Goal: Transaction & Acquisition: Download file/media

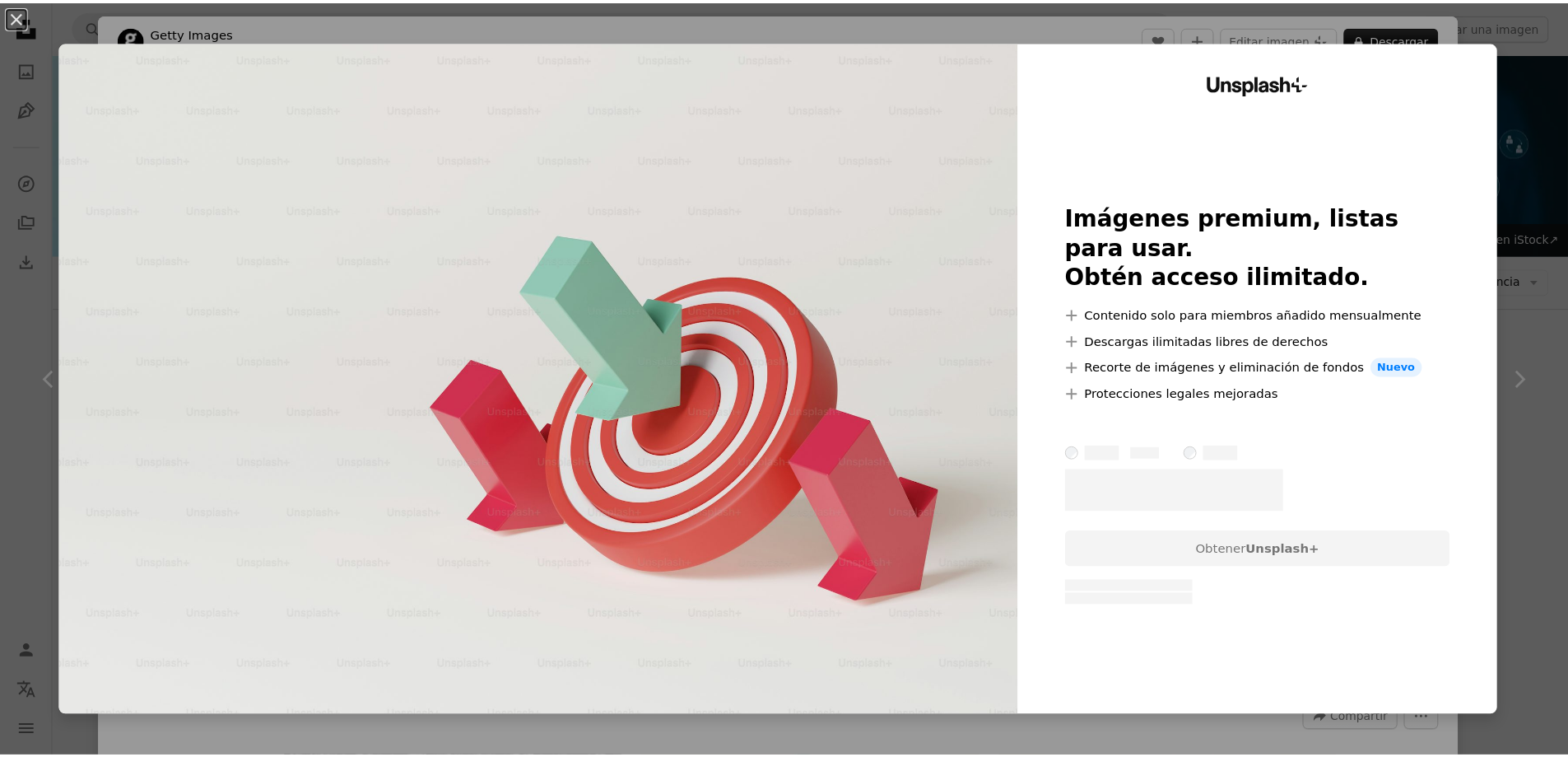
scroll to position [912, 0]
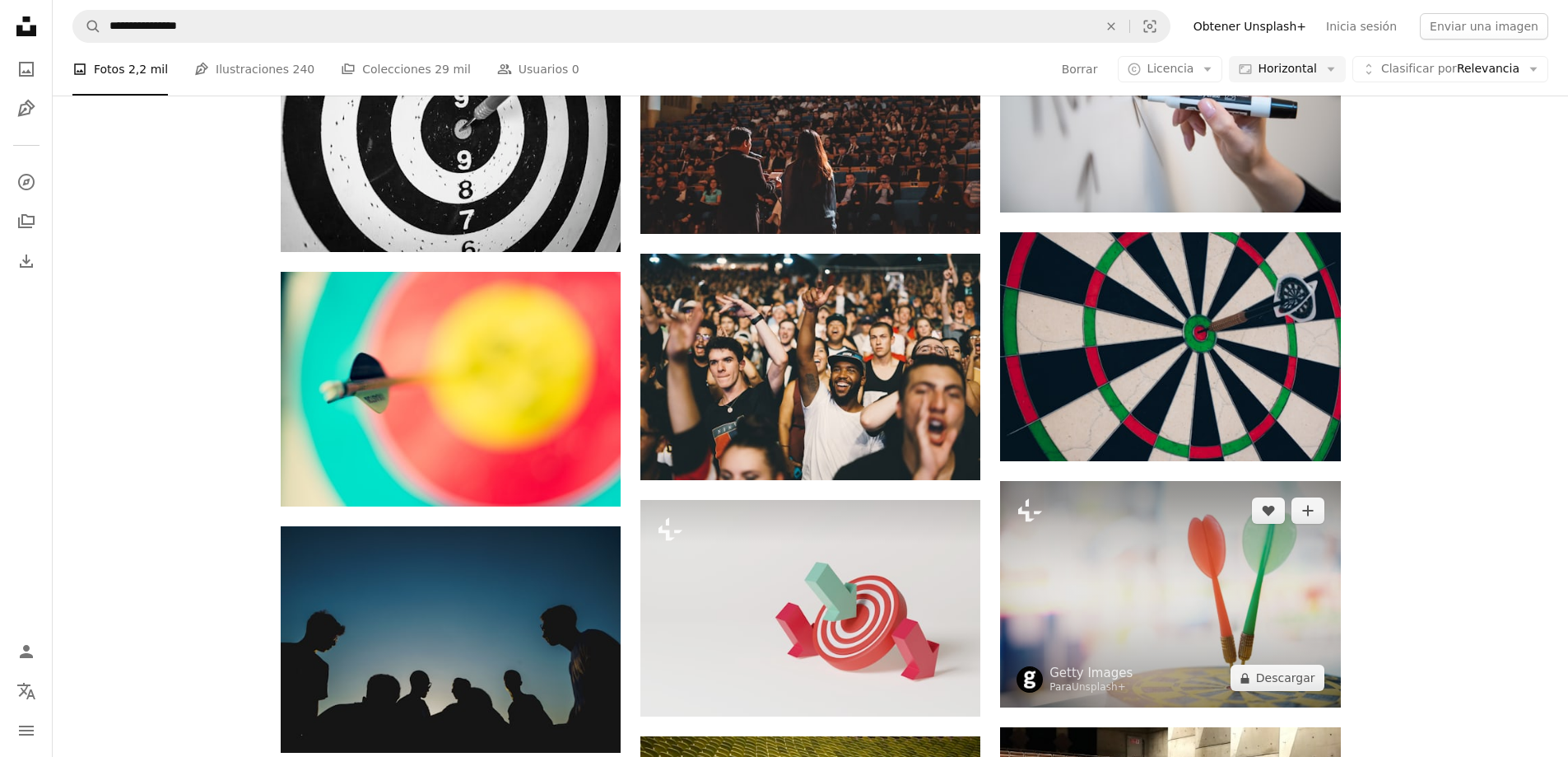
click at [1062, 633] on img at bounding box center [1170, 593] width 340 height 226
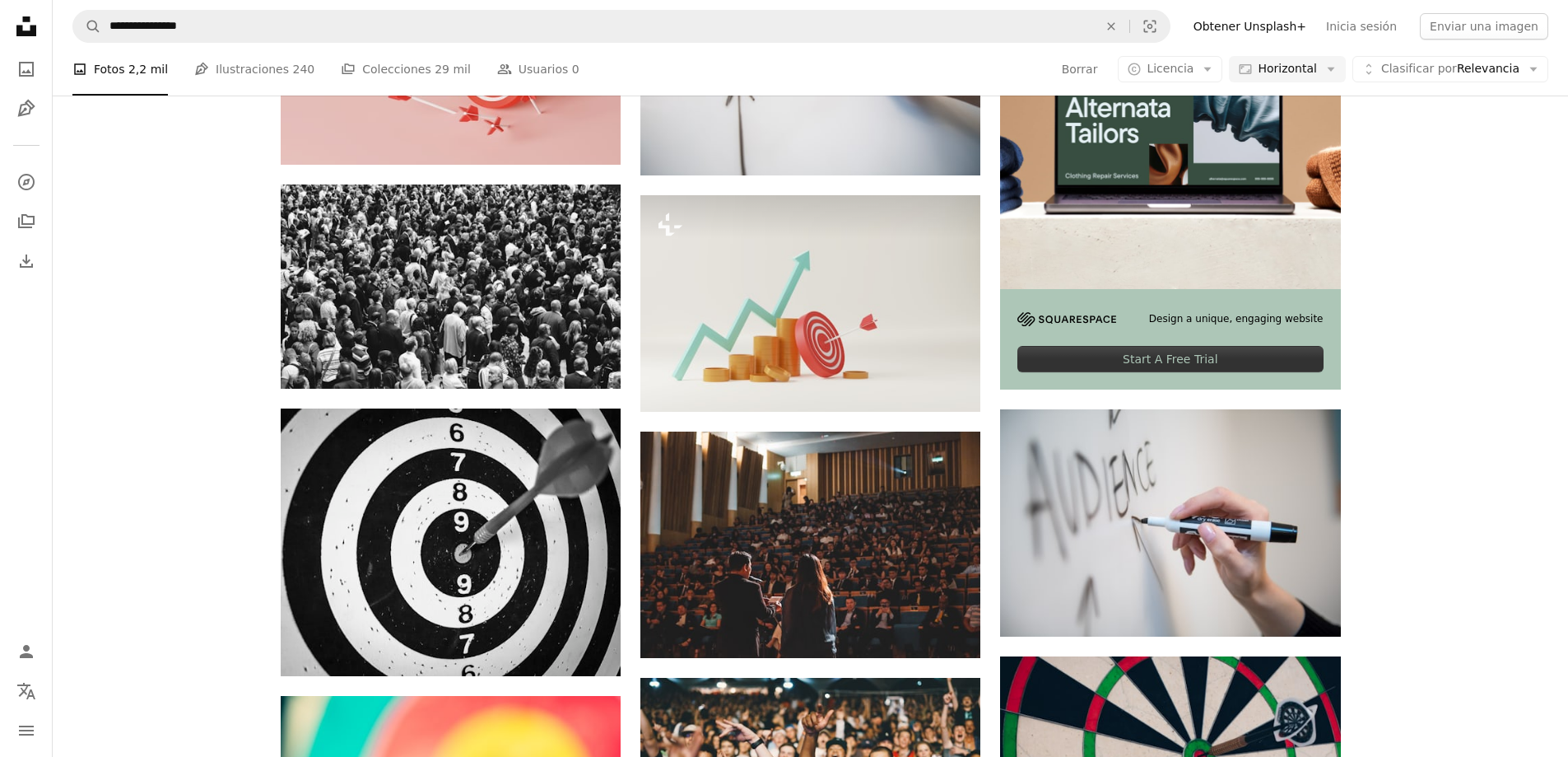
scroll to position [500, 0]
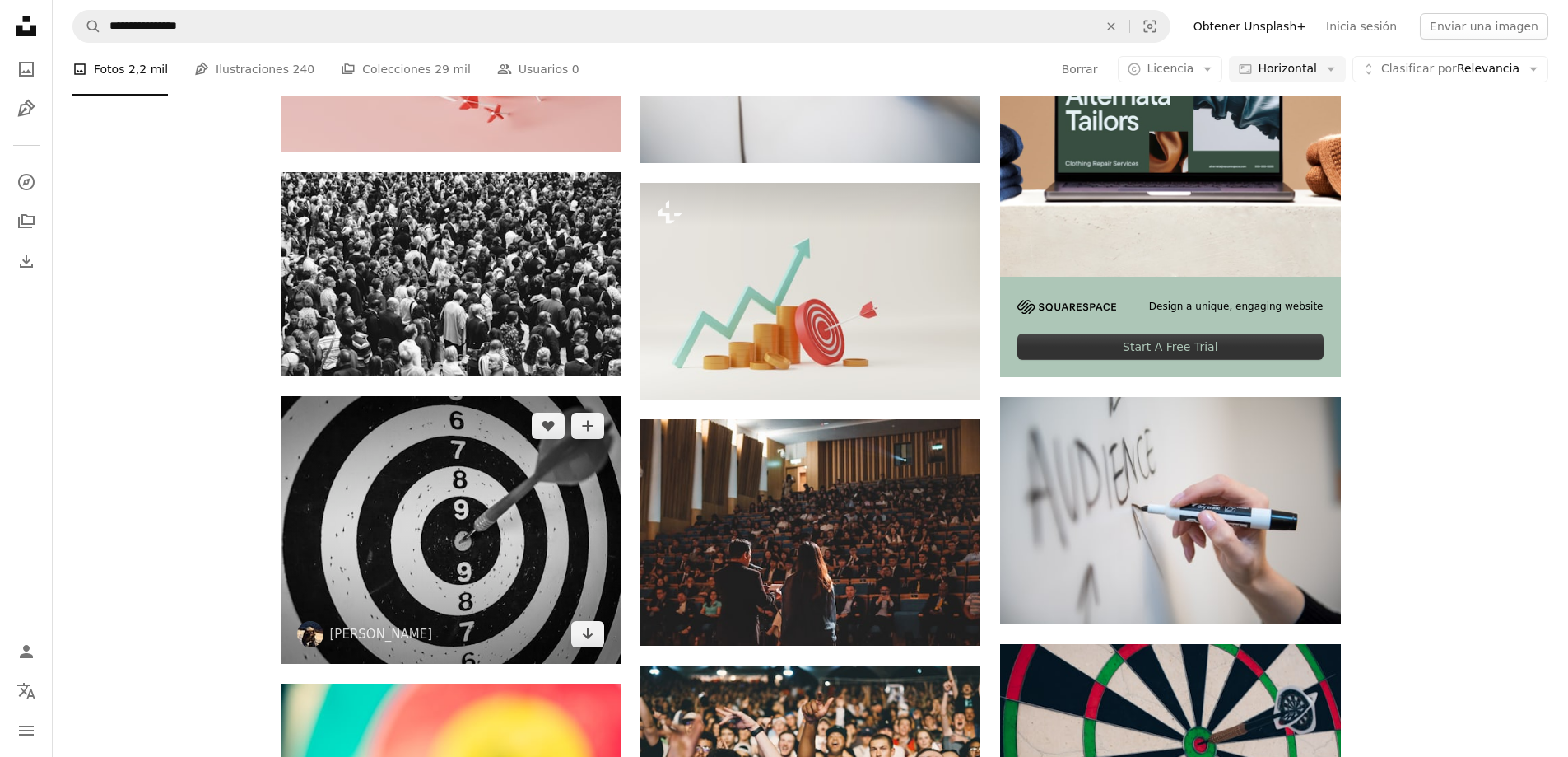
click at [480, 504] on img at bounding box center [450, 529] width 340 height 267
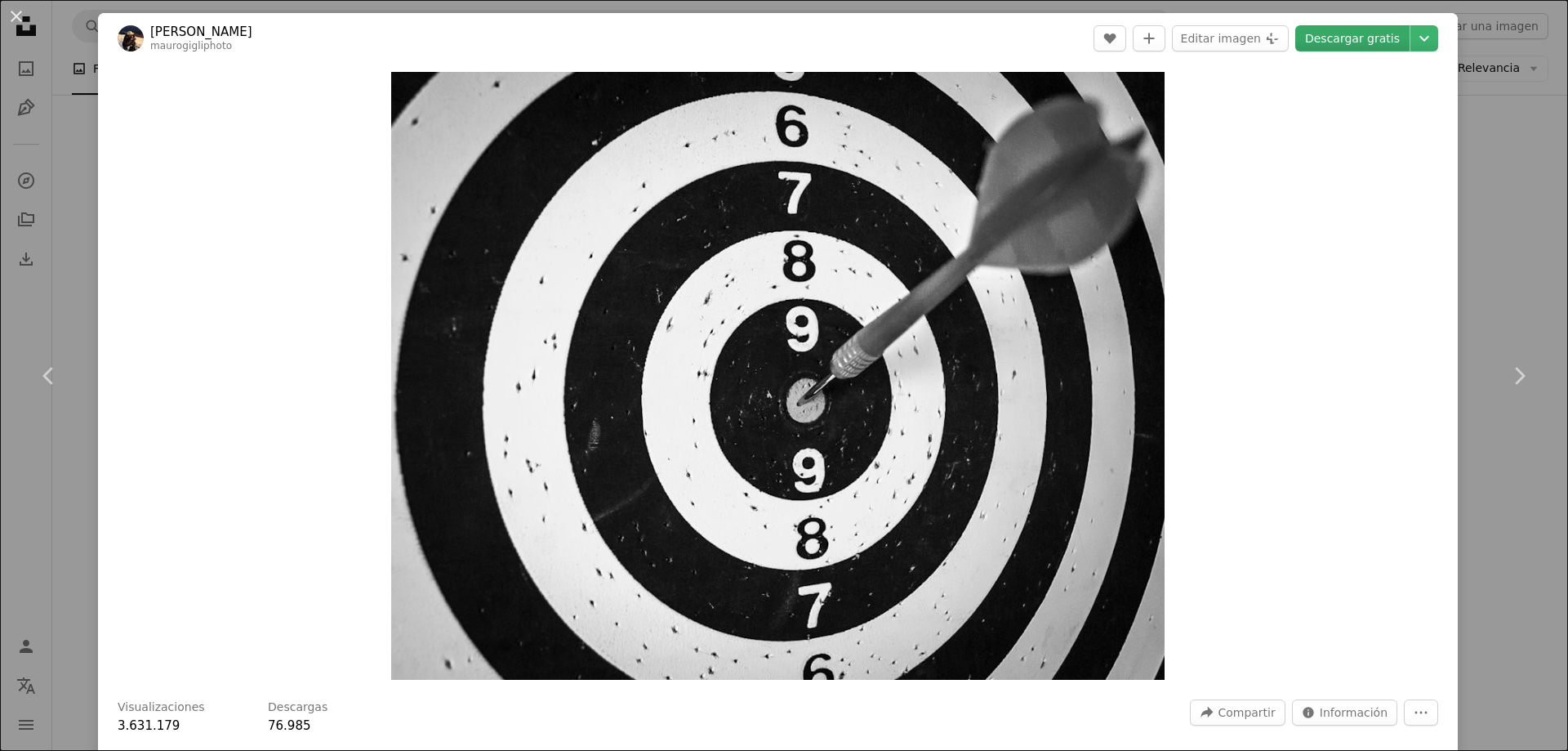
click at [1324, 38] on link "Descargar gratis" at bounding box center [1352, 38] width 115 height 26
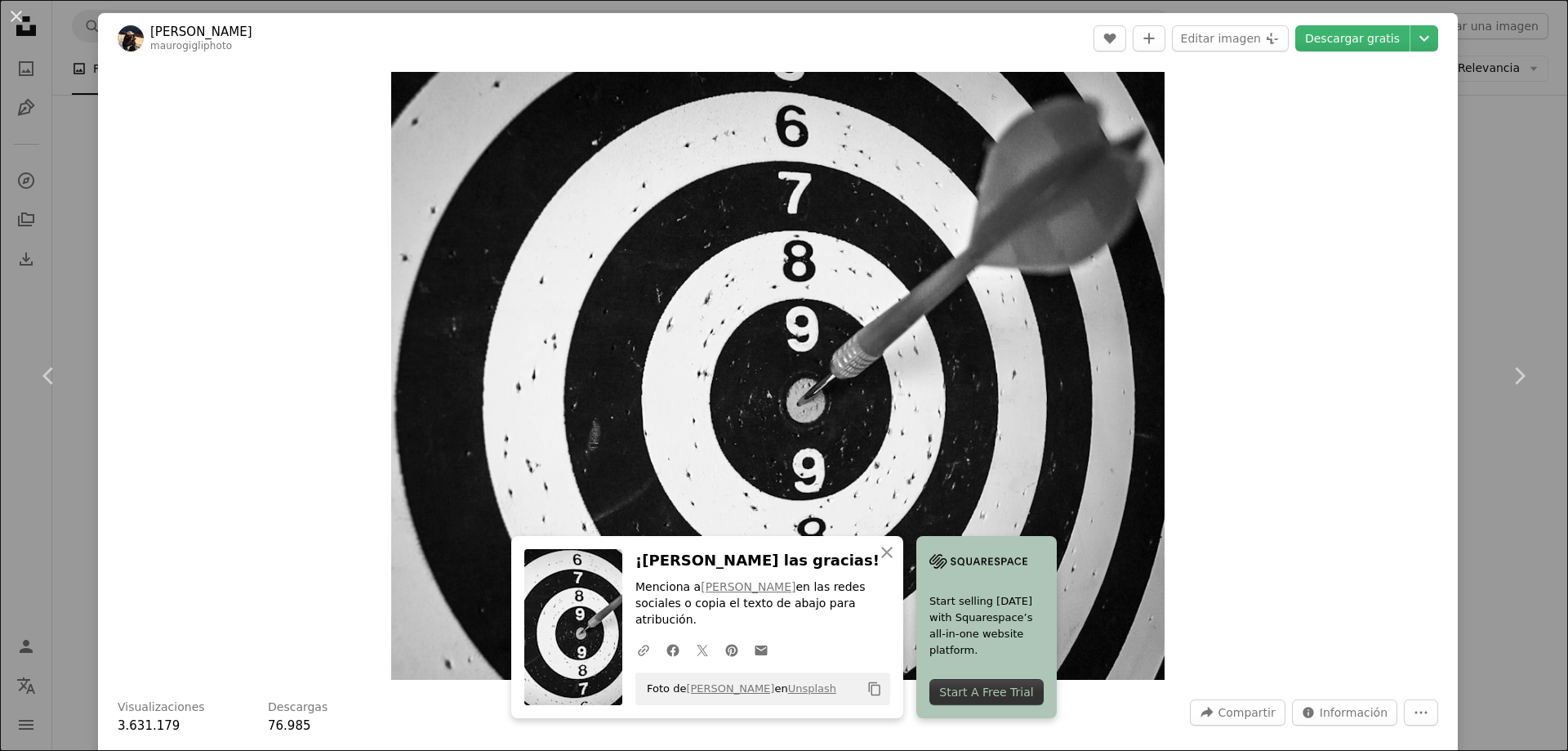
click at [97, 70] on div "An X shape Chevron left Chevron right An X shape Cerrar ¡Dale las gracias! Menc…" at bounding box center [784, 375] width 1568 height 751
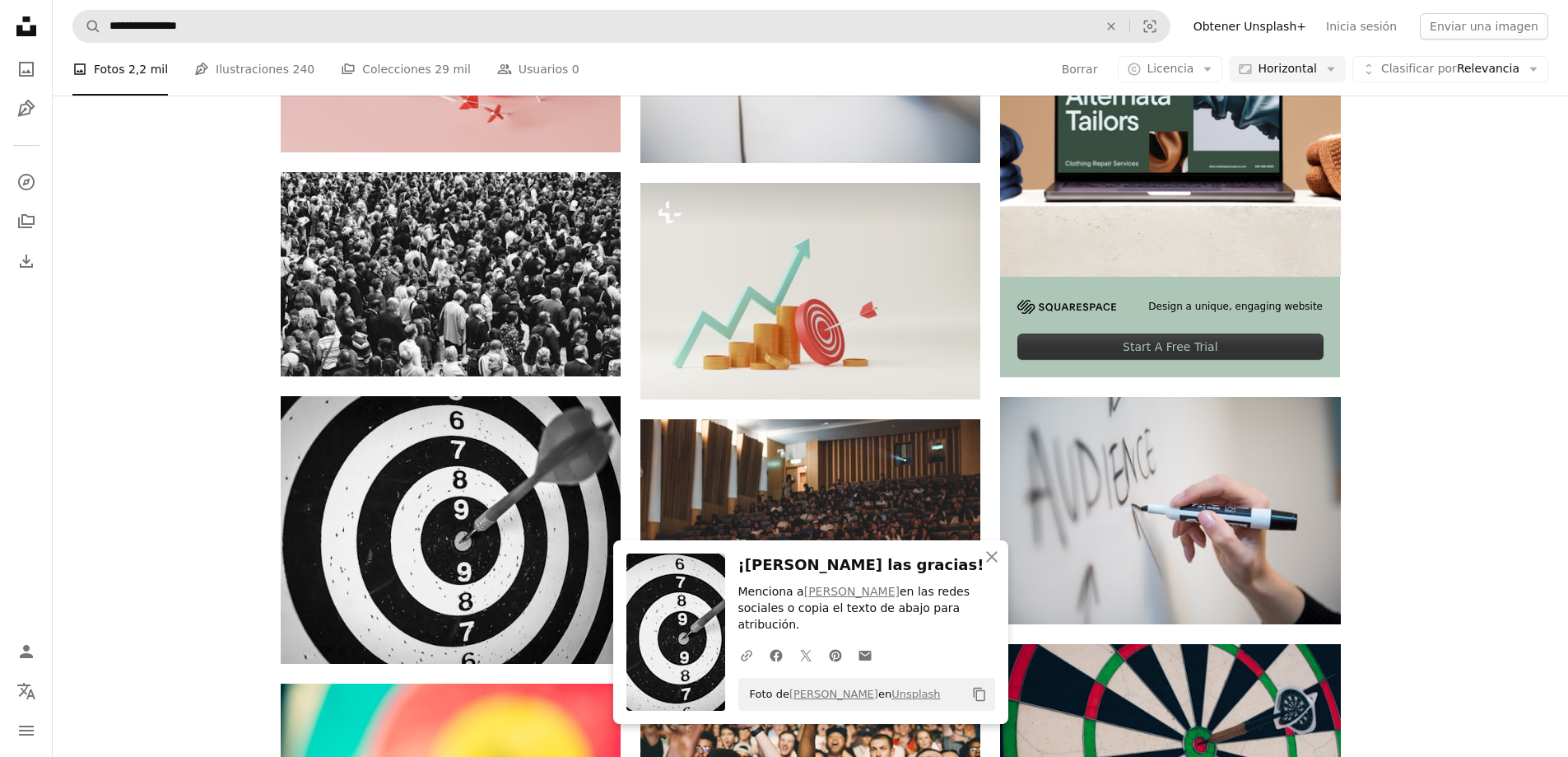
drag, startPoint x: 78, startPoint y: 77, endPoint x: 226, endPoint y: 21, distance: 158.2
click at [79, 77] on li "A photo Fotos 2,2 mil" at bounding box center [119, 68] width 96 height 52
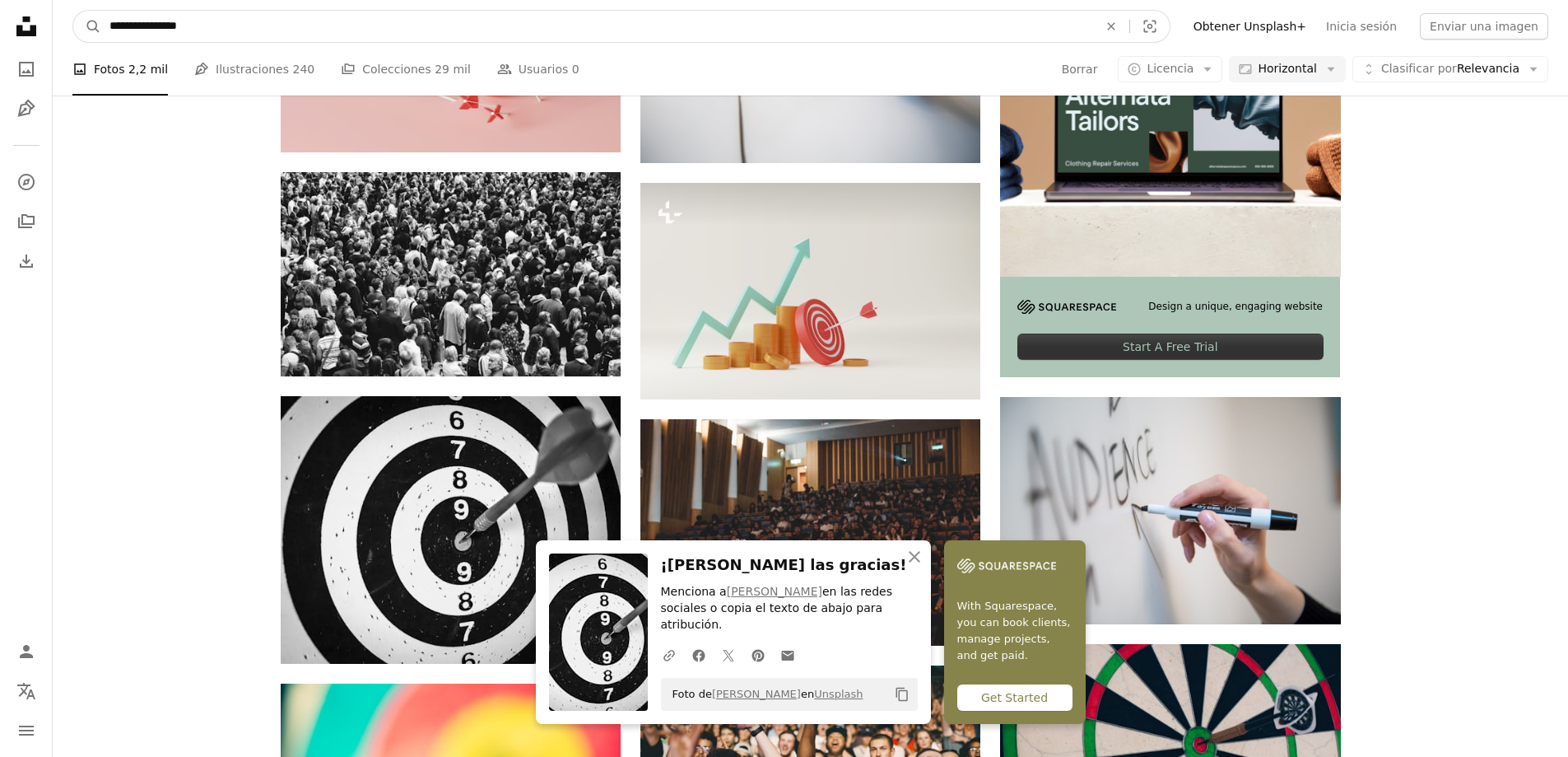
drag, startPoint x: 230, startPoint y: 18, endPoint x: 48, endPoint y: 41, distance: 183.4
type input "**********"
click button "A magnifying glass" at bounding box center [87, 27] width 28 height 32
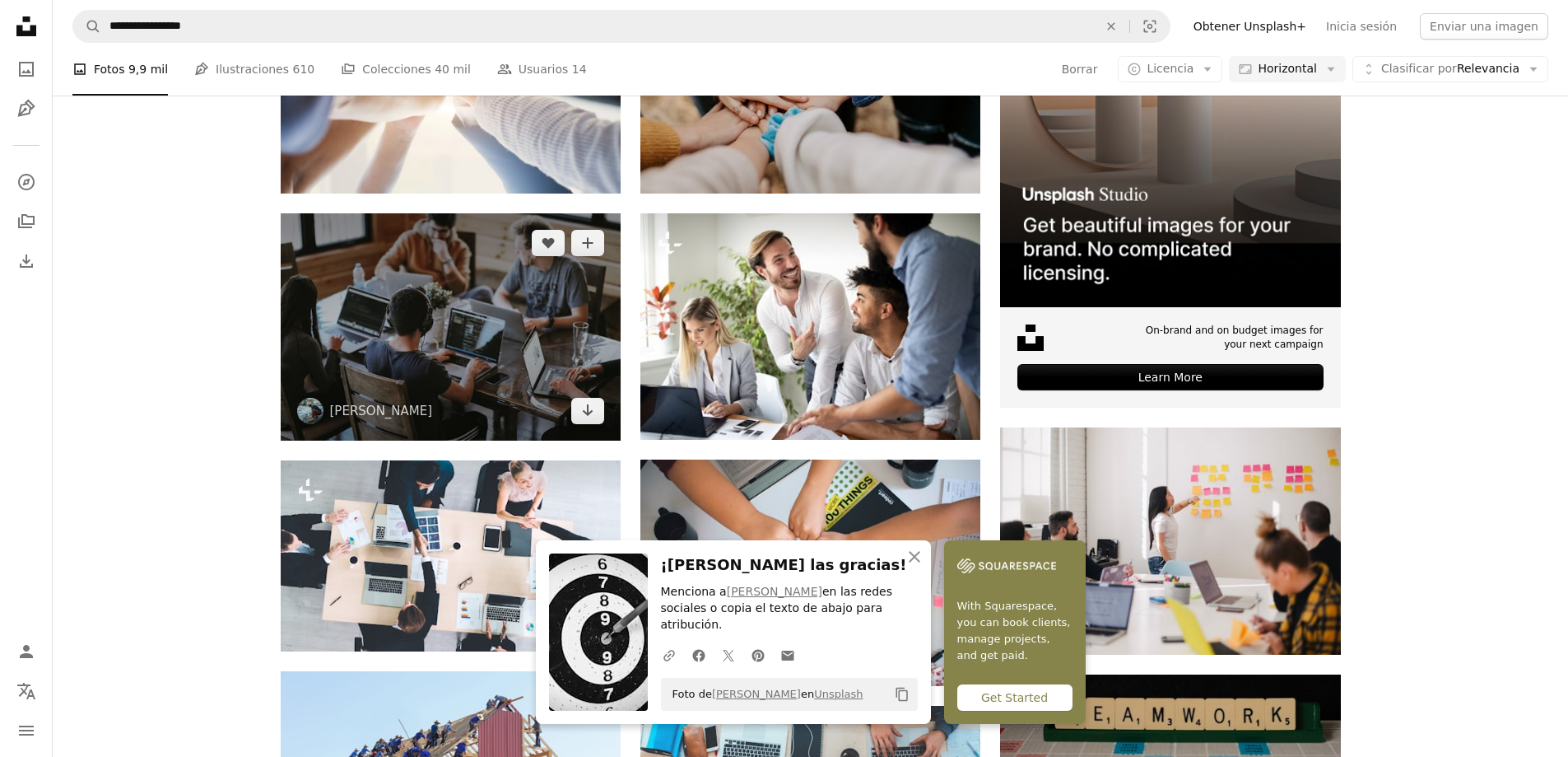
scroll to position [494, 0]
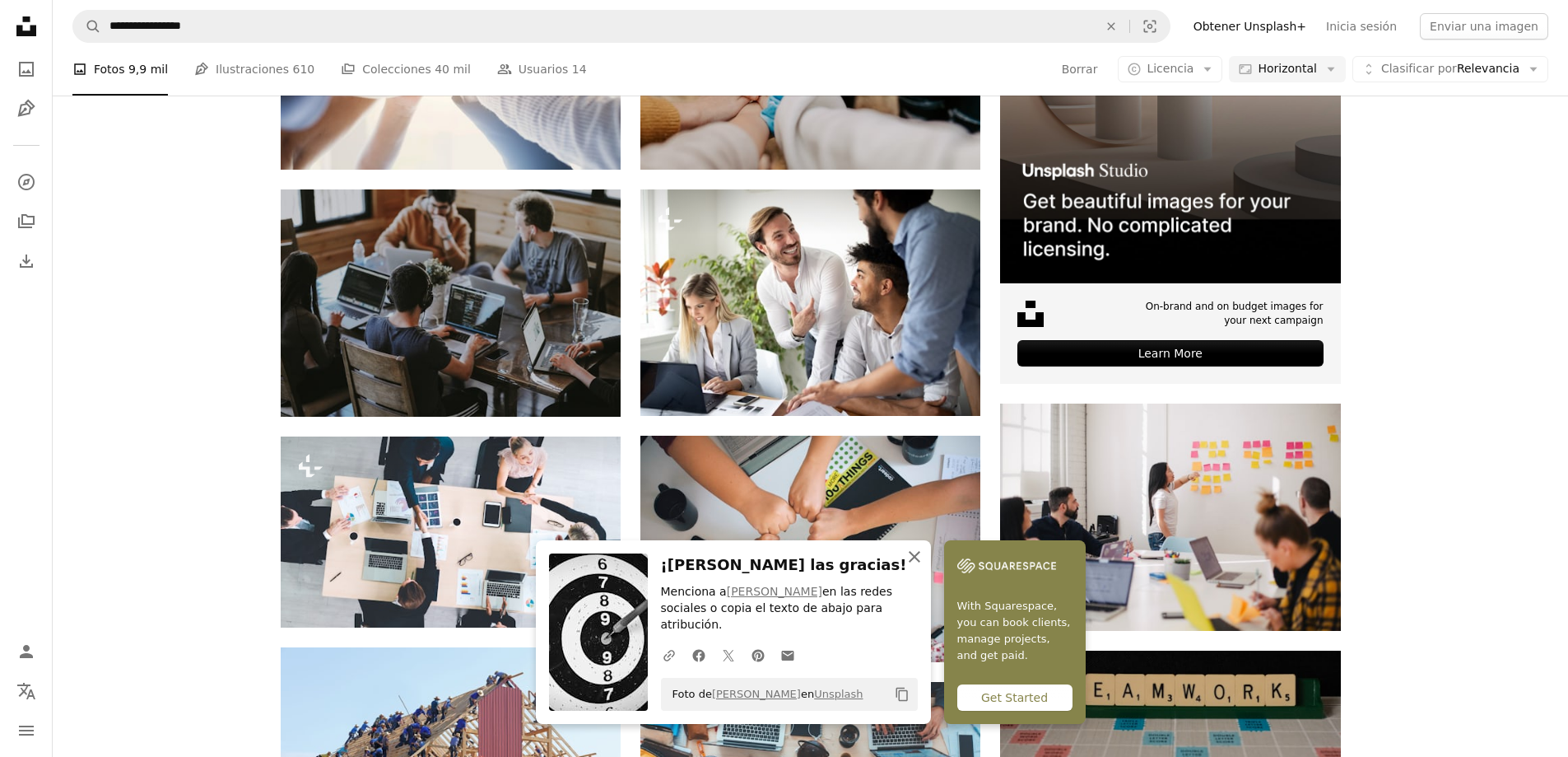
click at [912, 567] on icon "An X shape" at bounding box center [915, 557] width 20 height 20
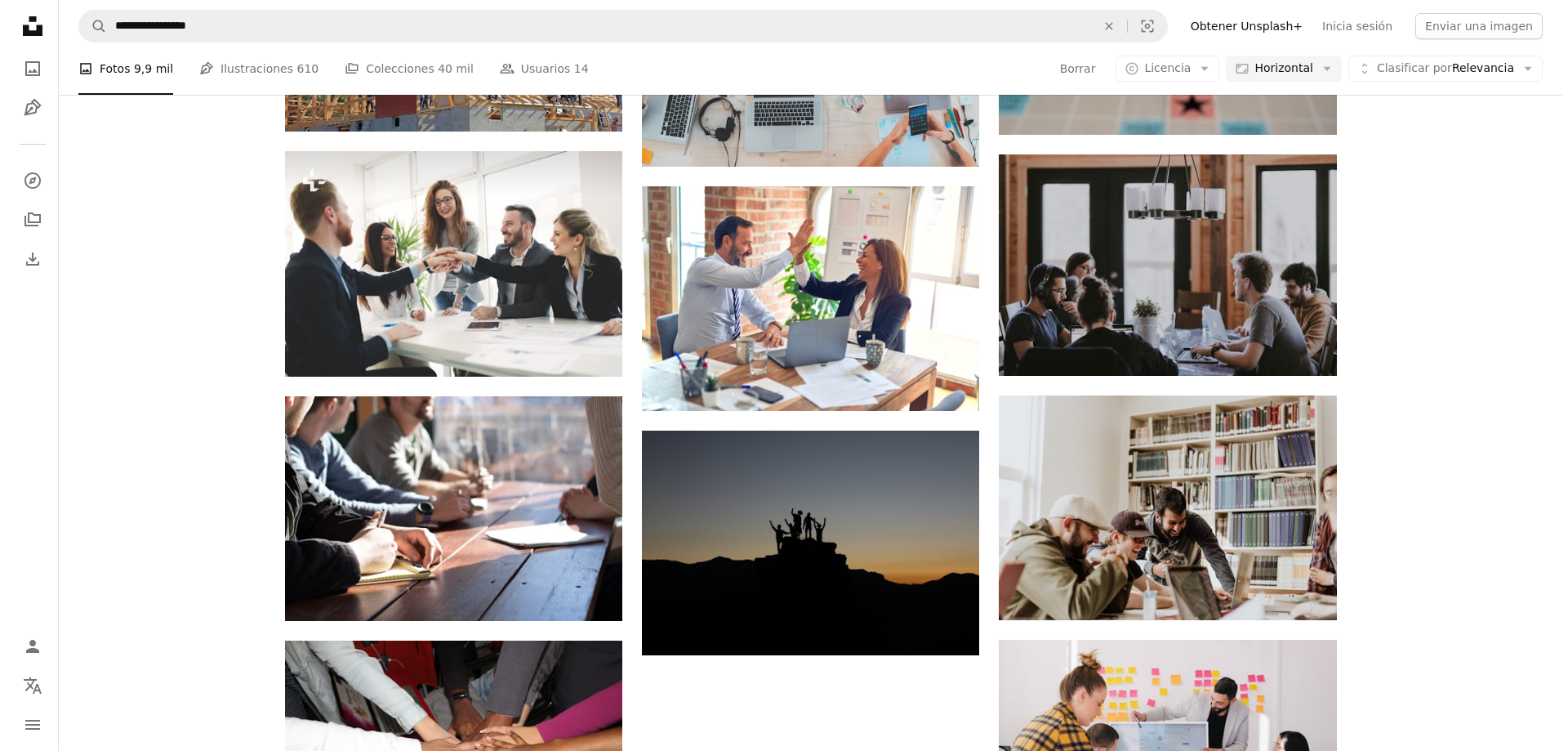
scroll to position [899, 0]
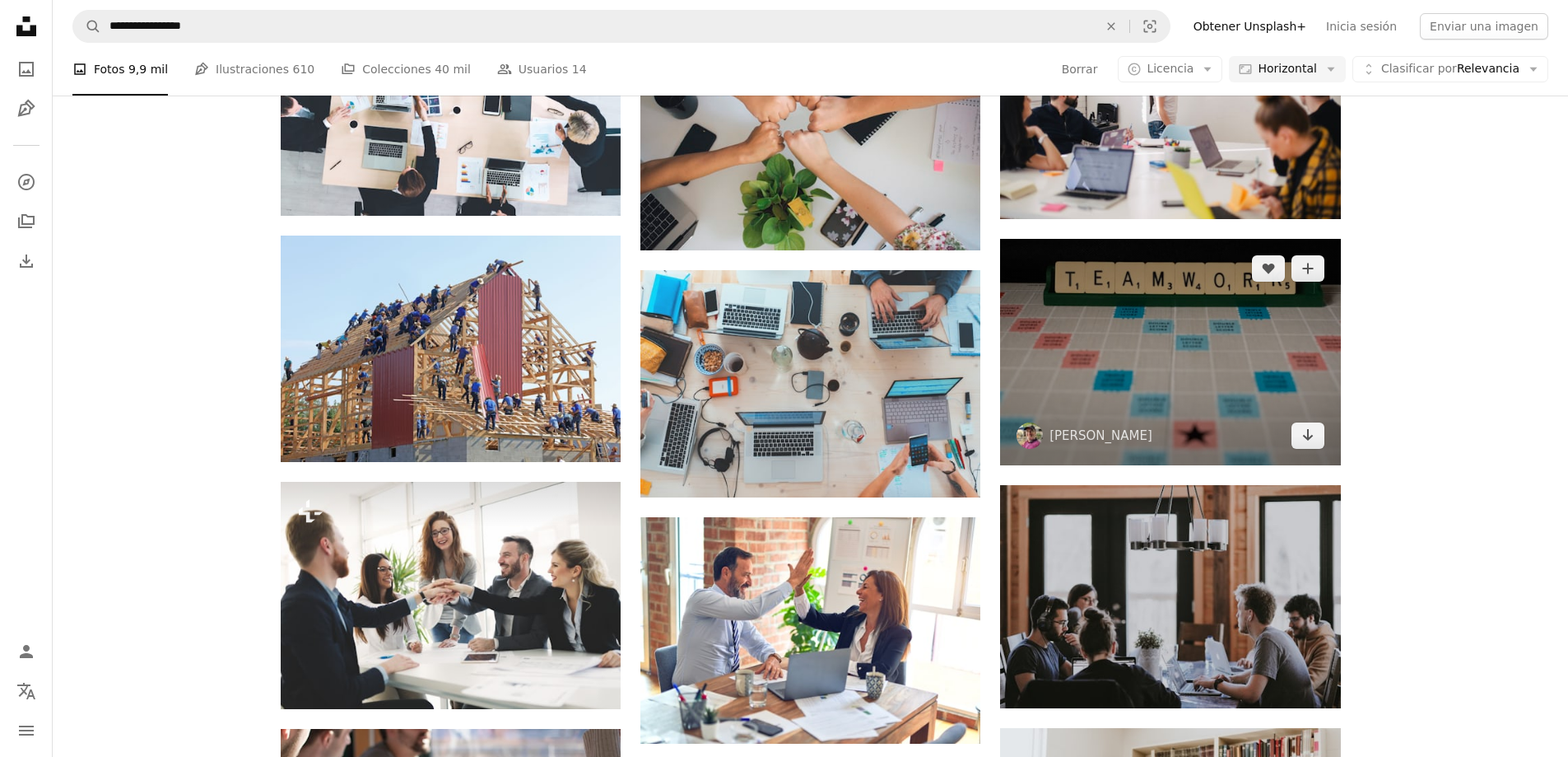
click at [1239, 340] on img at bounding box center [1170, 351] width 340 height 226
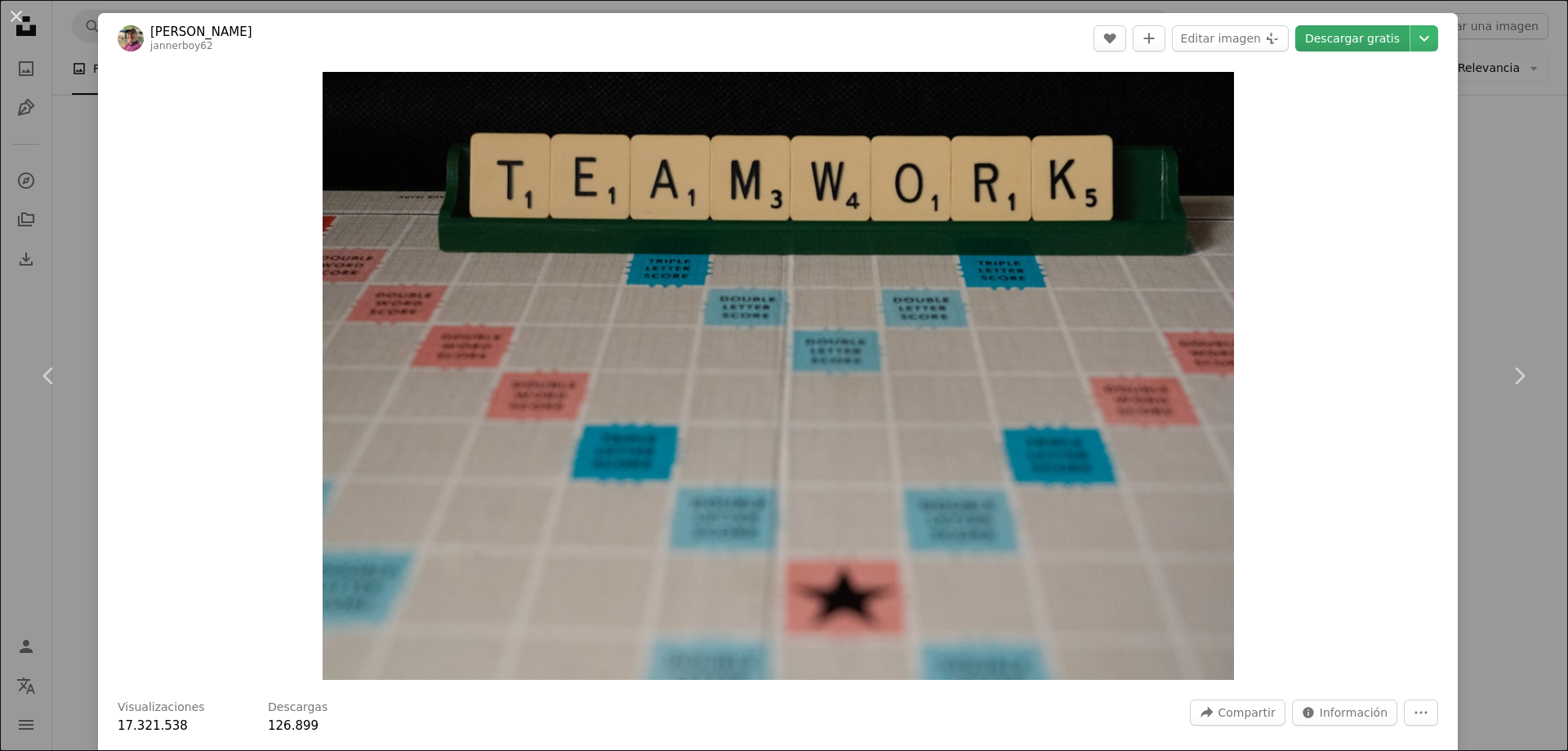
click at [1366, 42] on link "Descargar gratis" at bounding box center [1352, 38] width 115 height 26
